Goal: Transaction & Acquisition: Purchase product/service

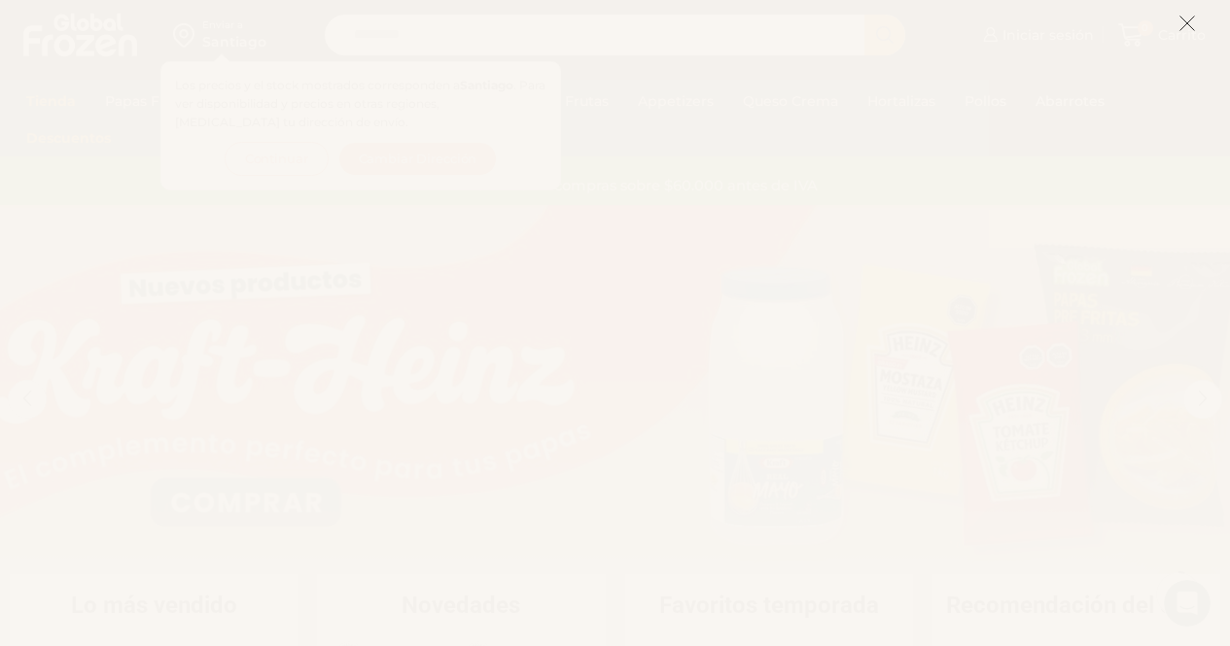
scroll to position [389, 0]
click at [1182, 28] on line at bounding box center [1187, 24] width 14 height 14
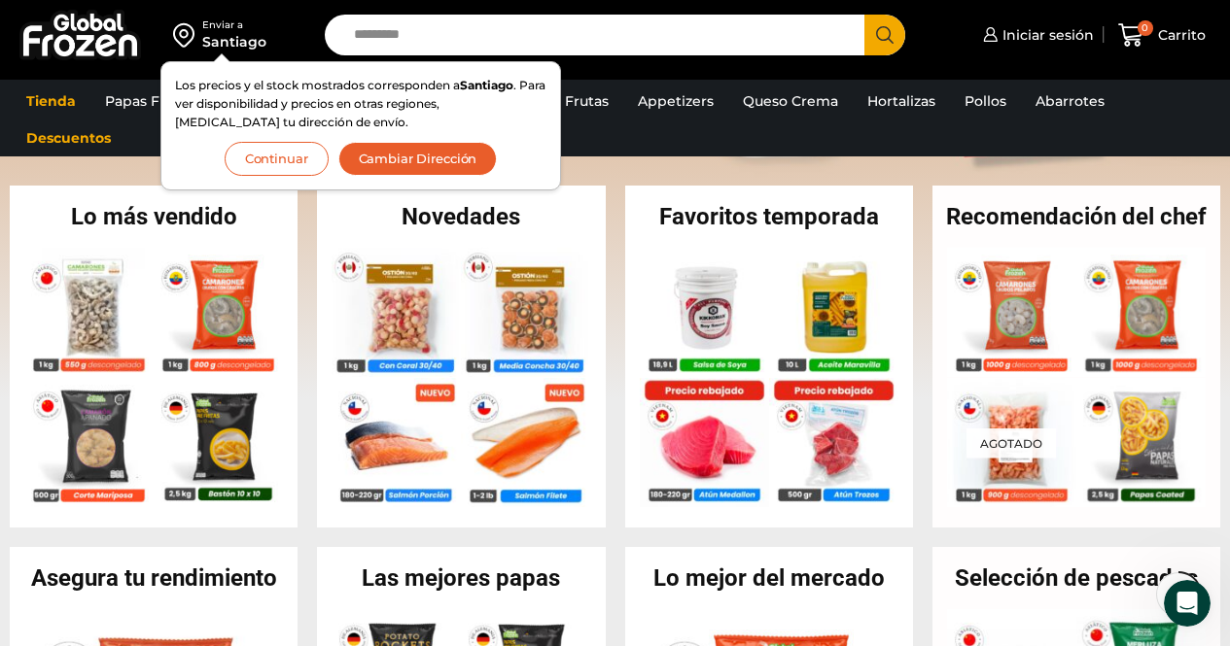
click at [289, 158] on button "Continuar" at bounding box center [277, 159] width 104 height 34
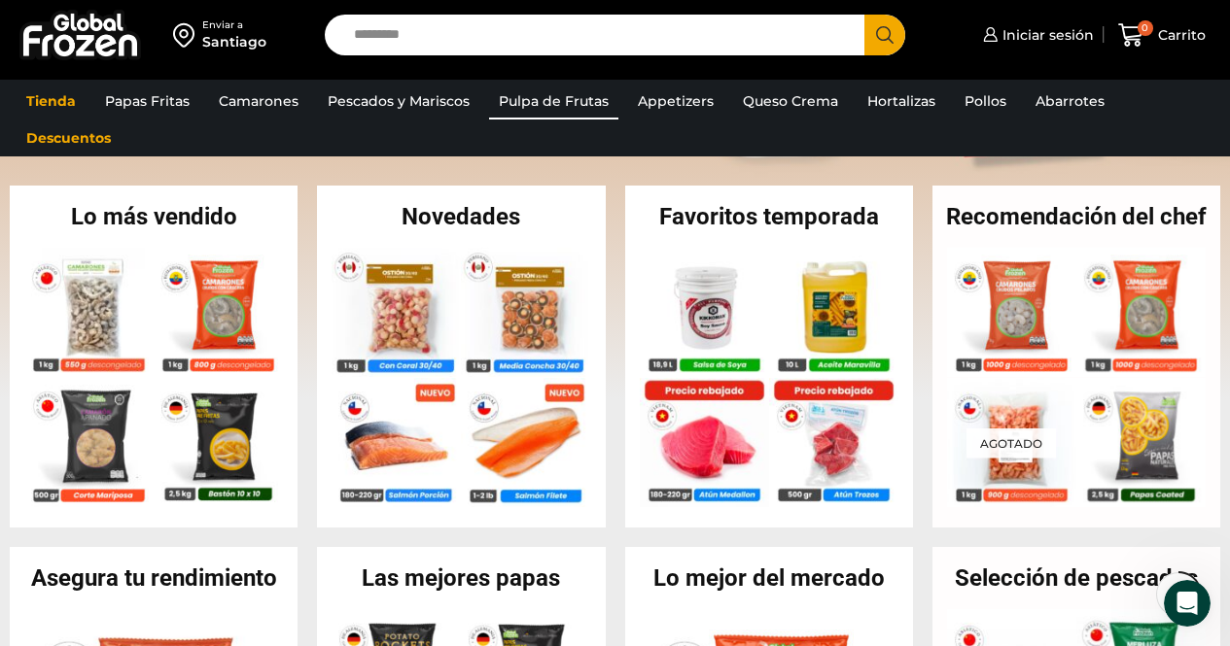
click at [549, 96] on link "Pulpa de Frutas" at bounding box center [553, 101] width 129 height 37
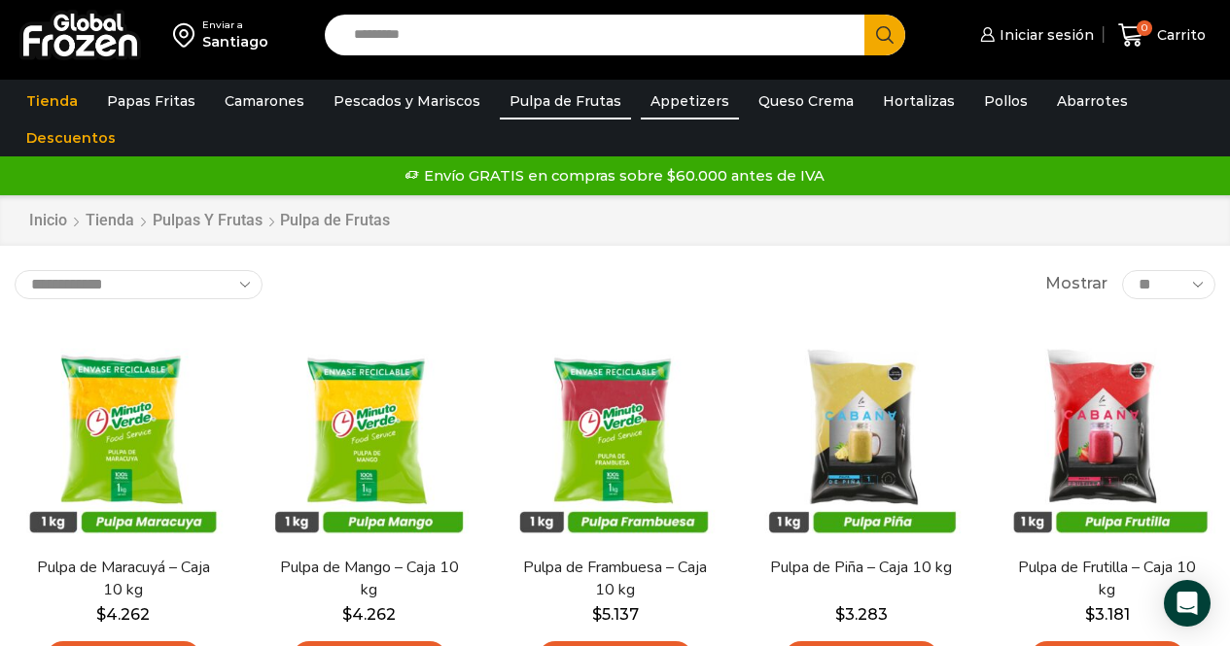
click at [676, 100] on link "Appetizers" at bounding box center [690, 101] width 98 height 37
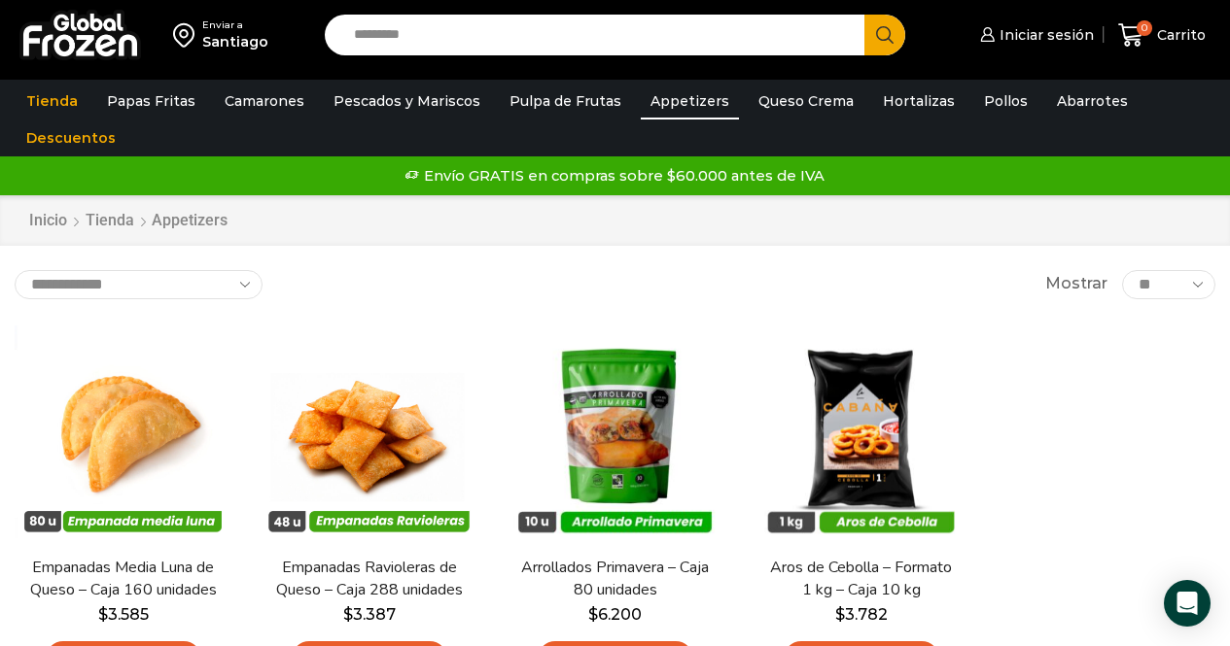
click at [949, 30] on div "Iniciar sesión Mi cuenta Login Register Iniciar sesión Por favor ingrese sus da…" at bounding box center [1072, 36] width 286 height 46
